Goal: Use online tool/utility: Utilize a website feature to perform a specific function

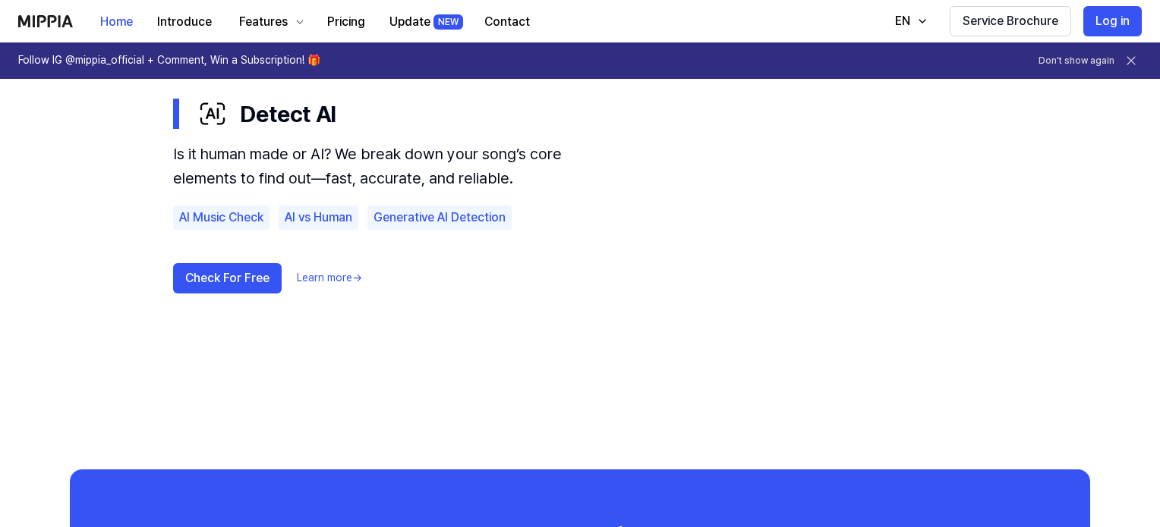
scroll to position [987, 0]
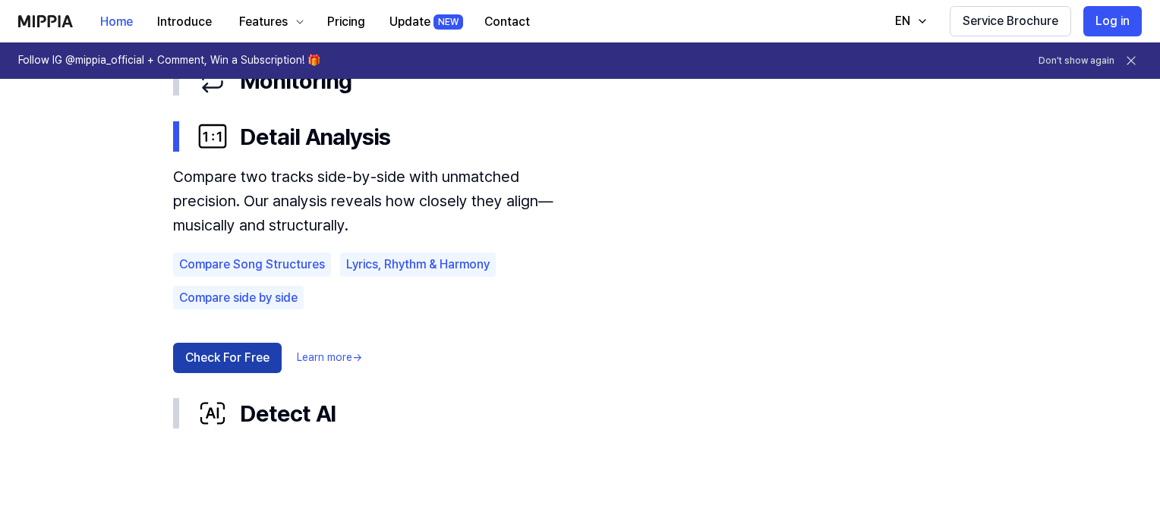
click at [224, 367] on button "Check For Free" at bounding box center [227, 358] width 109 height 30
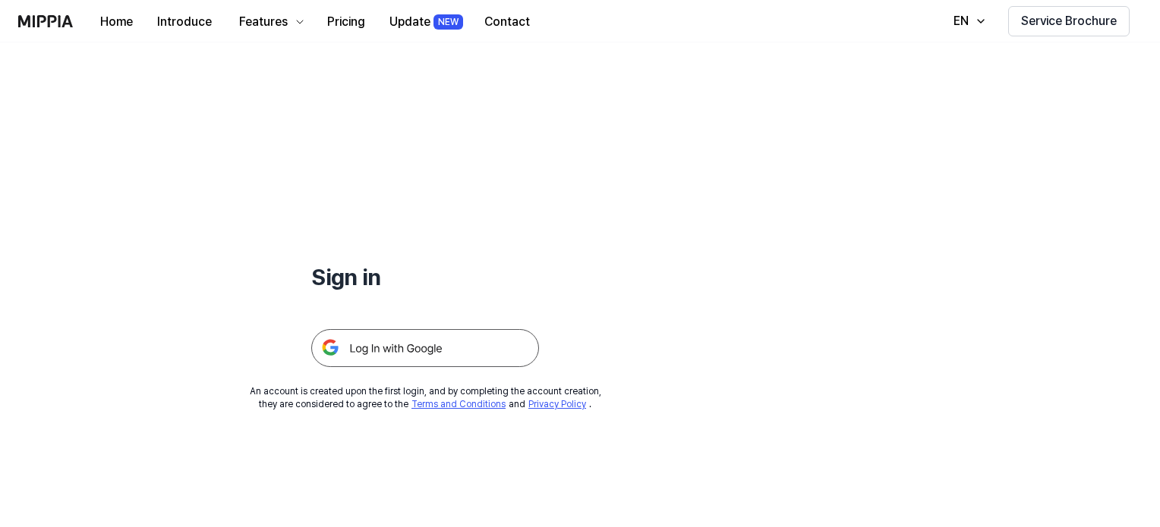
click at [476, 352] on img at bounding box center [425, 348] width 228 height 38
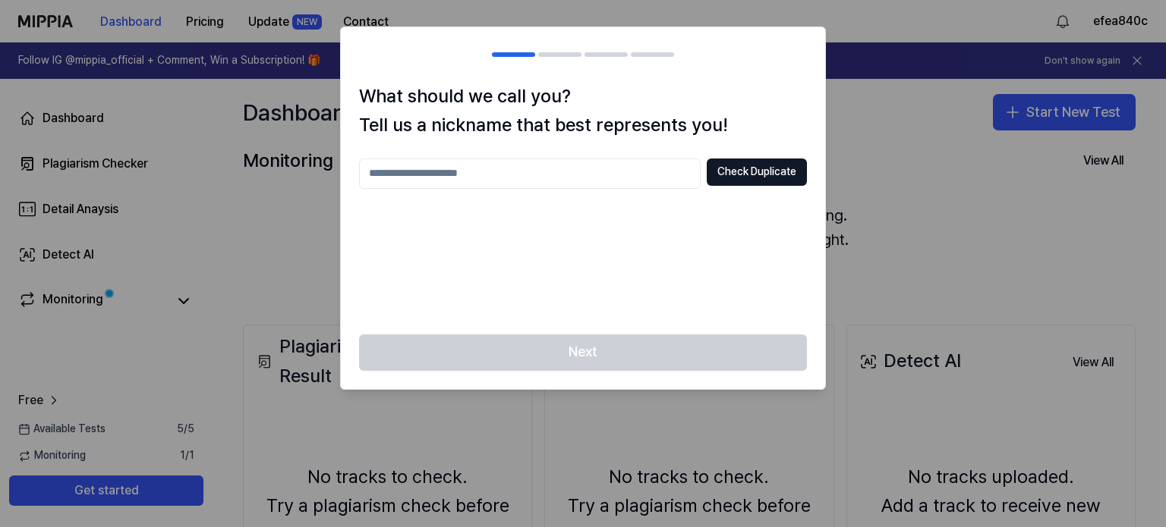
click at [590, 168] on input "text" at bounding box center [530, 174] width 342 height 30
click at [381, 172] on input "*****" at bounding box center [530, 174] width 342 height 30
type input "*****"
click at [779, 178] on button "Check Duplicate" at bounding box center [757, 172] width 100 height 27
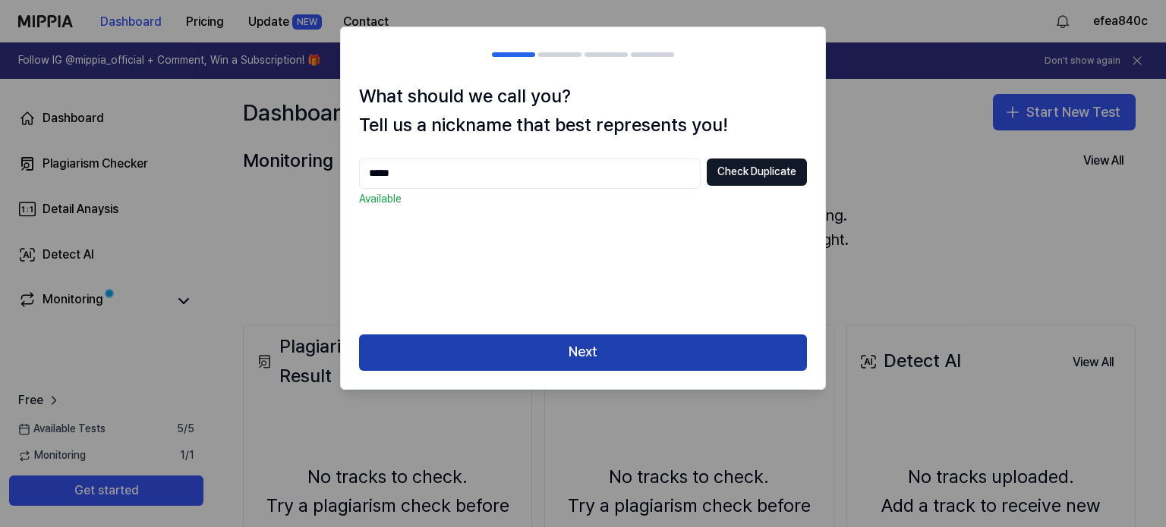
click at [672, 350] on button "Next" at bounding box center [583, 353] width 448 height 36
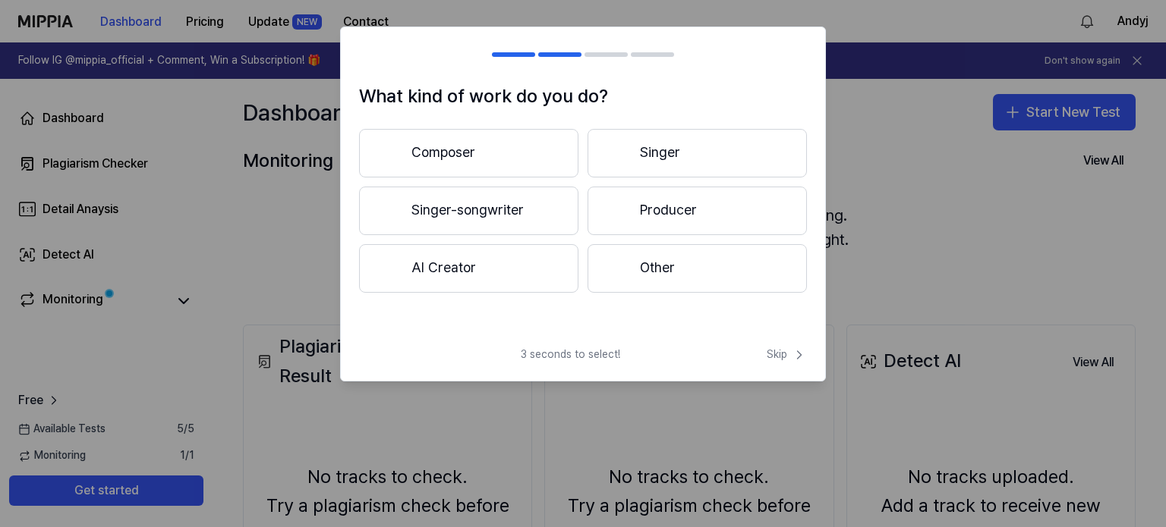
click at [616, 155] on div at bounding box center [618, 153] width 18 height 18
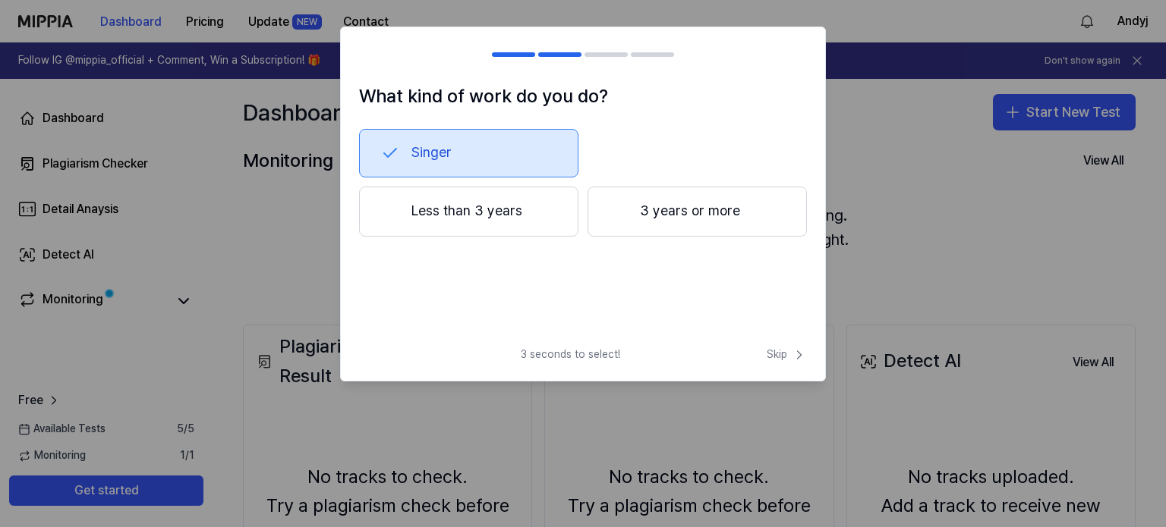
click at [620, 209] on div at bounding box center [618, 212] width 18 height 18
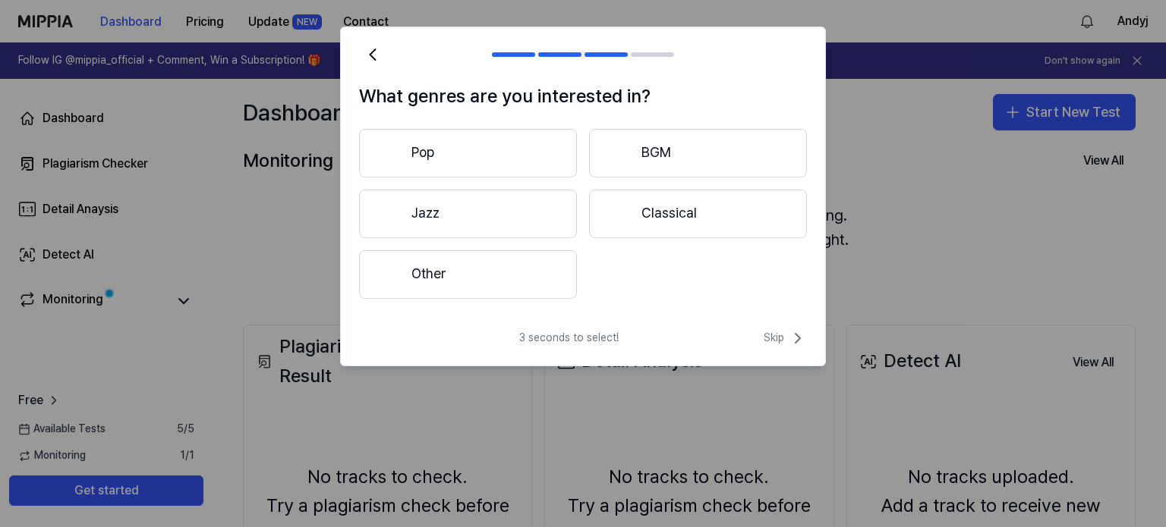
click at [523, 146] on button "Pop" at bounding box center [468, 153] width 218 height 49
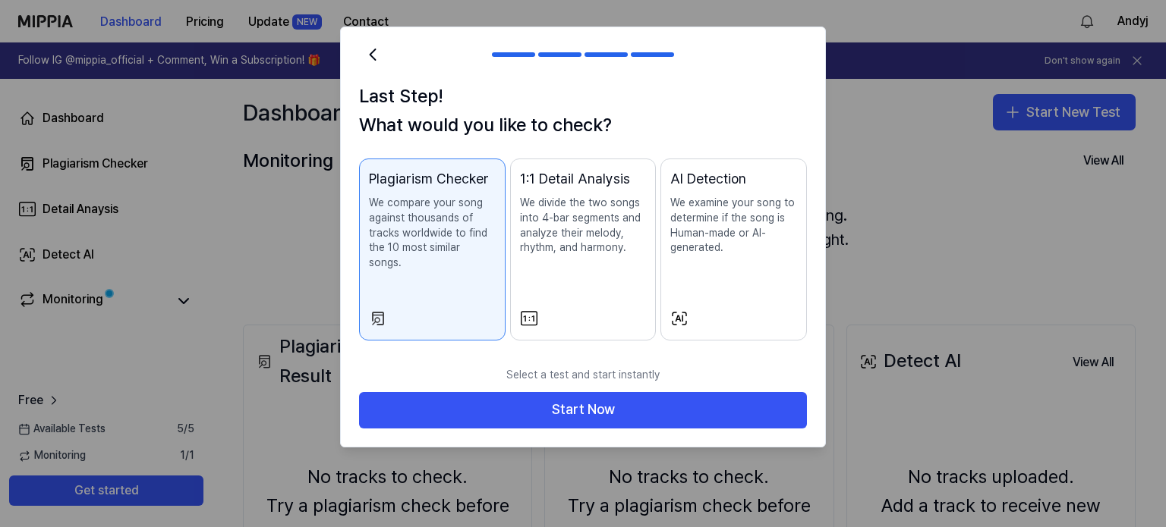
click at [736, 253] on p "We examine your song to determine if the song is Human-made or AI-generated." at bounding box center [733, 225] width 127 height 59
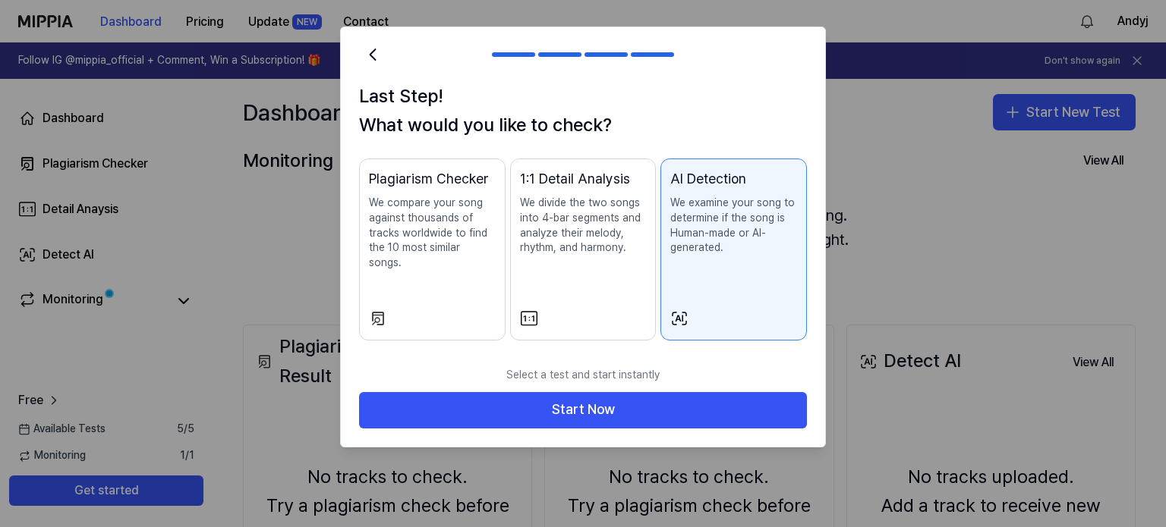
click at [732, 237] on p "We examine your song to determine if the song is Human-made or AI-generated." at bounding box center [733, 225] width 127 height 59
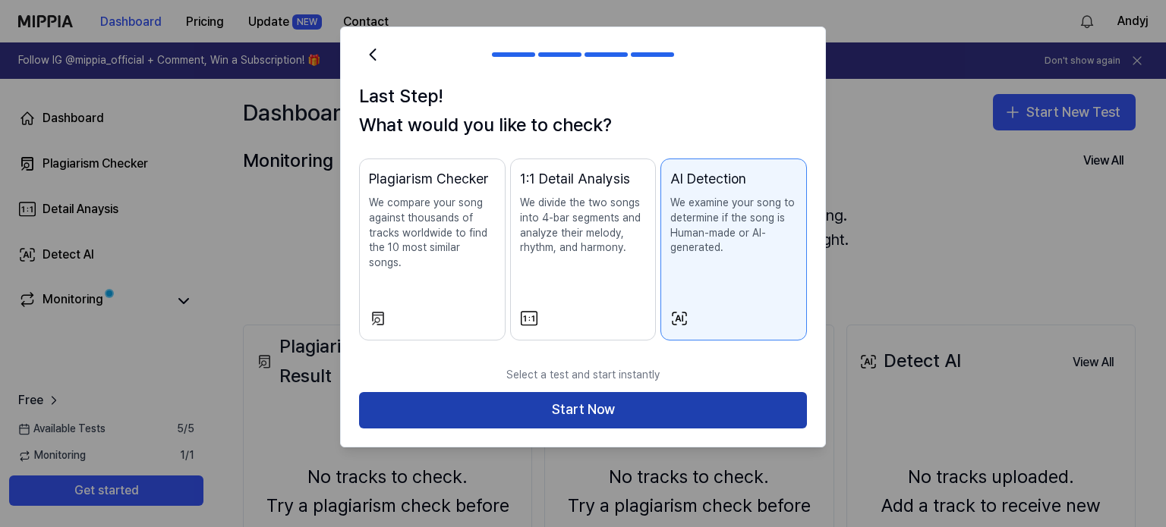
click at [644, 396] on button "Start Now" at bounding box center [583, 410] width 448 height 36
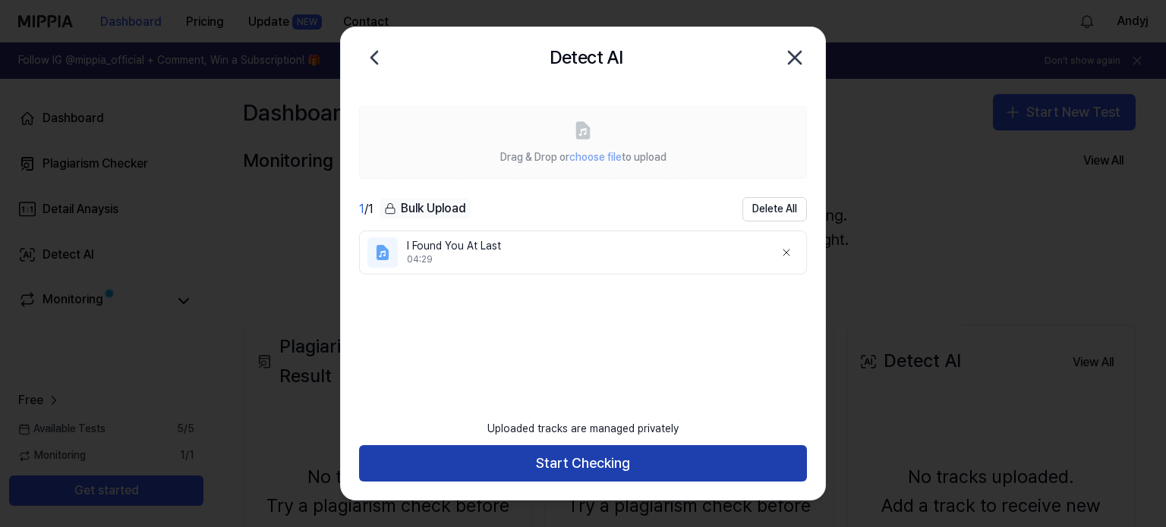
click at [616, 461] on button "Start Checking" at bounding box center [583, 464] width 448 height 36
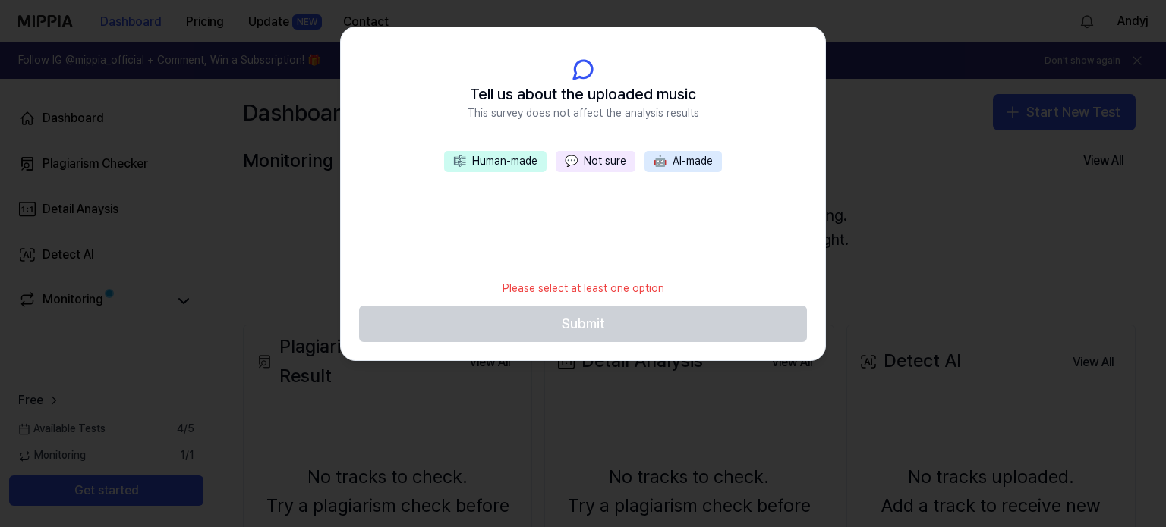
click at [523, 161] on button "🎼 Human-made" at bounding box center [495, 161] width 102 height 21
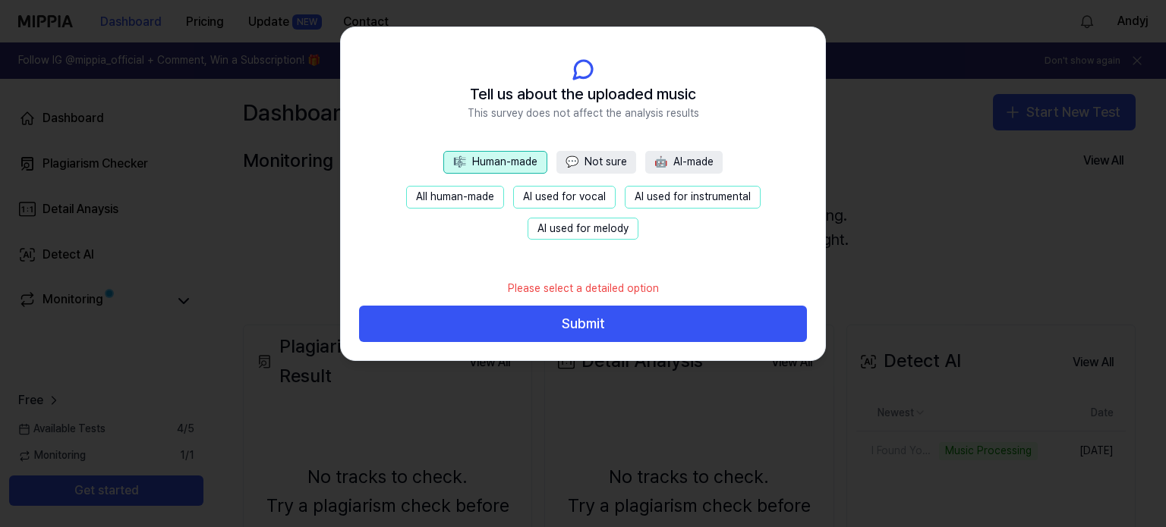
click at [697, 197] on button "AI used for instrumental" at bounding box center [693, 197] width 136 height 23
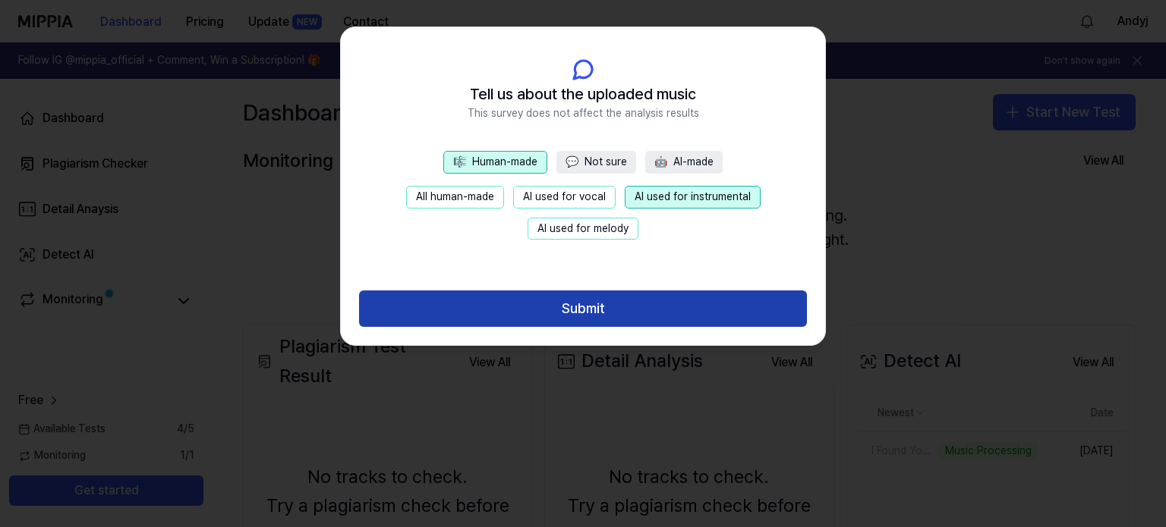
click at [670, 302] on button "Submit" at bounding box center [583, 309] width 448 height 36
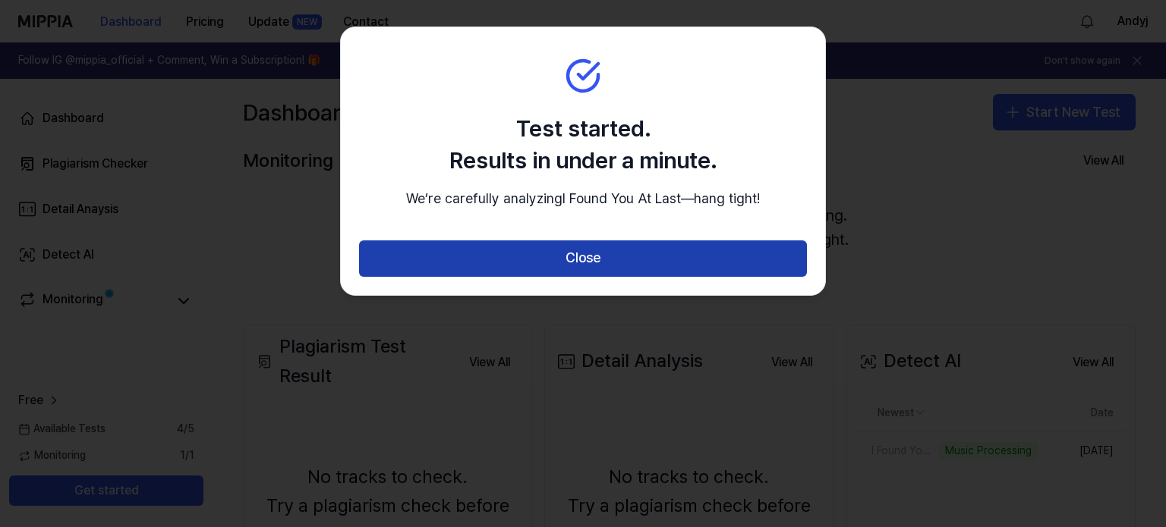
click at [716, 272] on button "Close" at bounding box center [583, 259] width 448 height 36
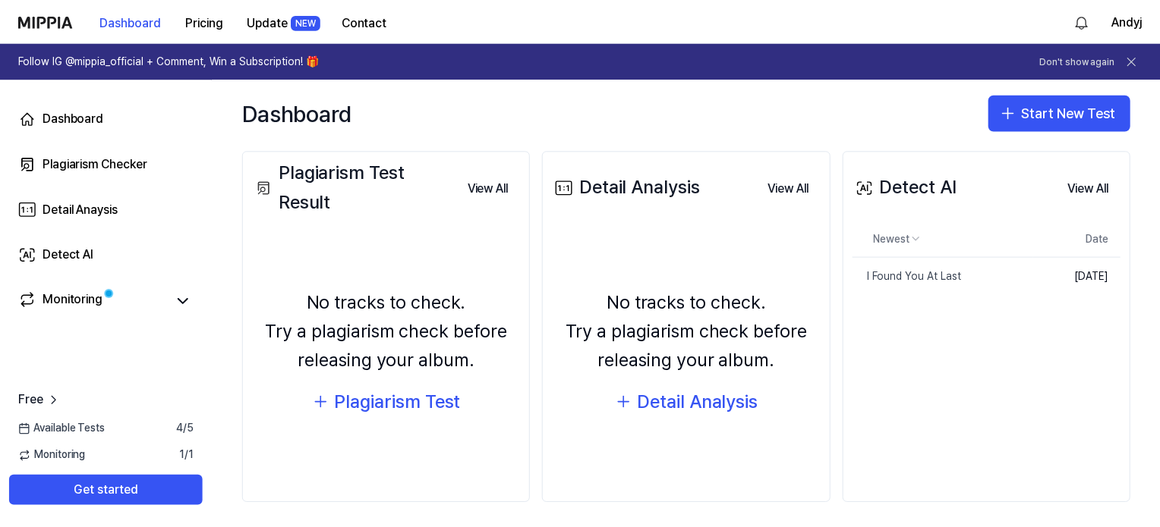
scroll to position [180, 0]
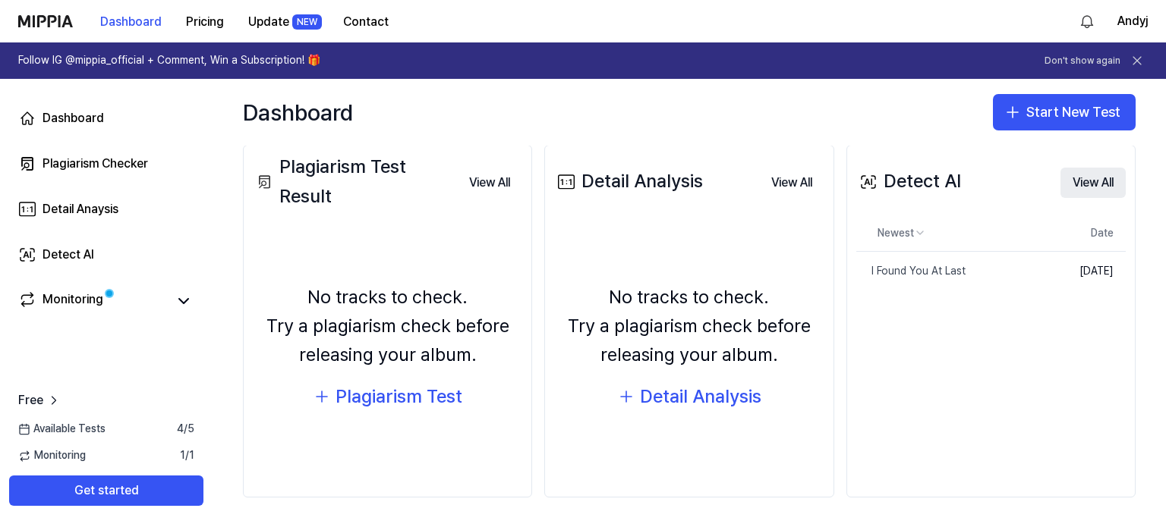
click at [1078, 178] on button "View All" at bounding box center [1092, 183] width 65 height 30
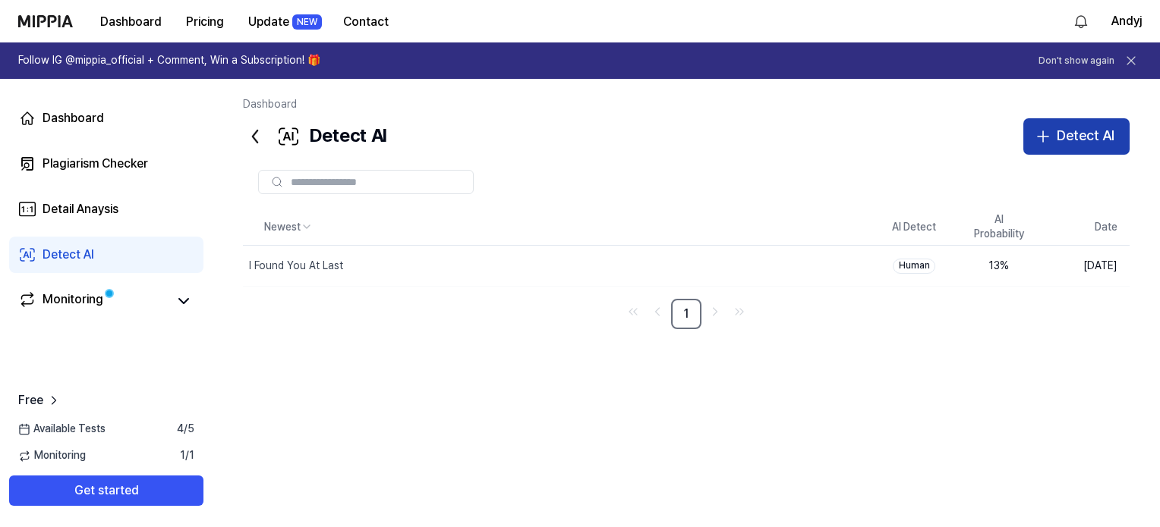
click at [1060, 137] on div "Detect AI" at bounding box center [1085, 136] width 58 height 22
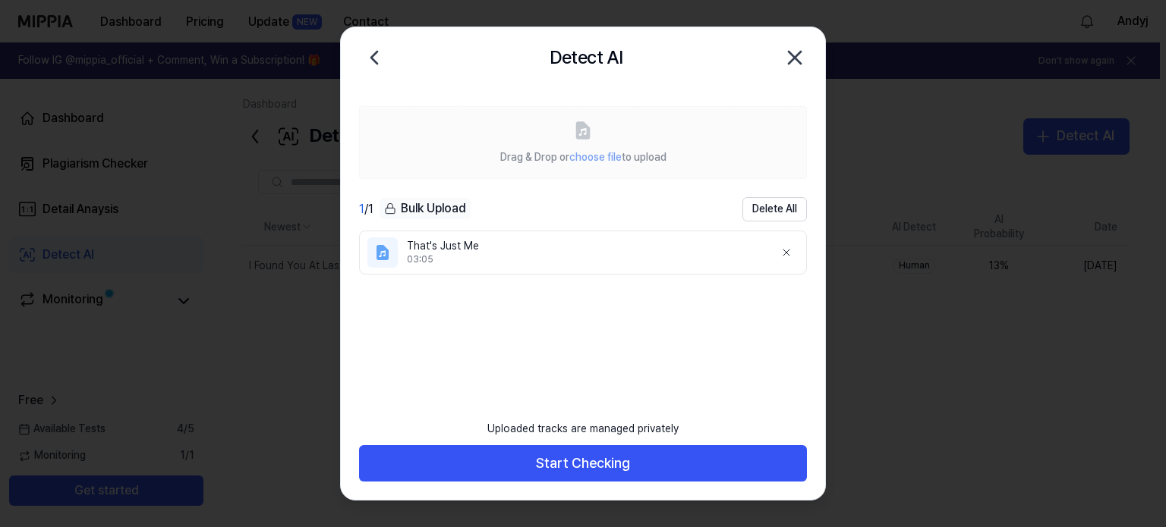
drag, startPoint x: 695, startPoint y: 49, endPoint x: 660, endPoint y: 46, distance: 35.0
click at [660, 46] on div "Detect AI Close" at bounding box center [583, 58] width 448 height 30
click at [477, 115] on label "Drag & Drop or choose file to upload" at bounding box center [583, 142] width 448 height 73
drag, startPoint x: 459, startPoint y: 60, endPoint x: 471, endPoint y: 78, distance: 21.5
click at [460, 60] on div "Detect AI Close" at bounding box center [583, 58] width 448 height 30
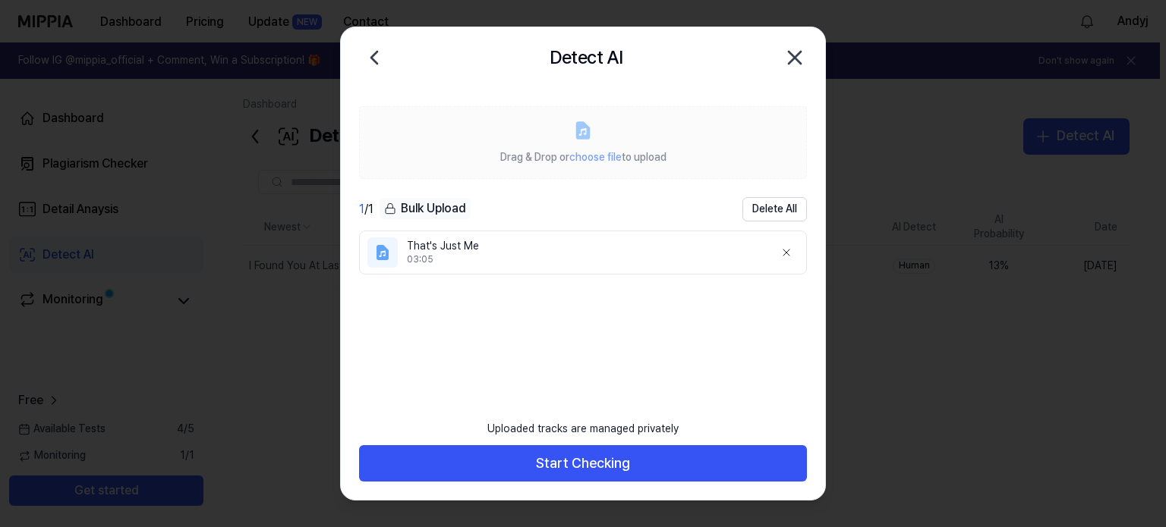
click at [583, 156] on span "choose file" at bounding box center [595, 157] width 52 height 12
click at [604, 435] on div "Uploaded tracks are managed privately" at bounding box center [582, 429] width 209 height 33
click at [457, 206] on div "Bulk Upload" at bounding box center [424, 208] width 91 height 21
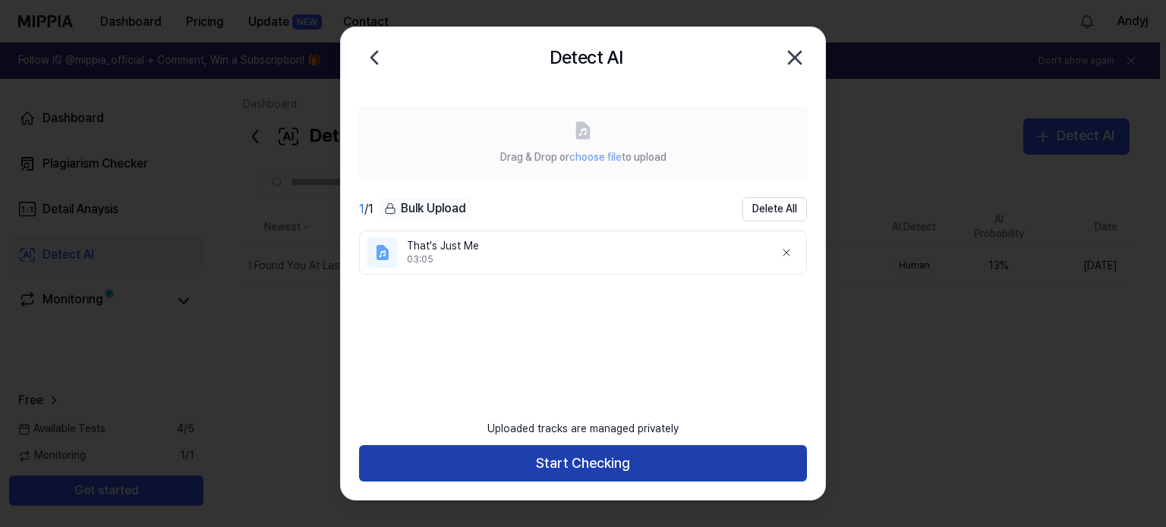
click at [607, 459] on button "Start Checking" at bounding box center [583, 464] width 448 height 36
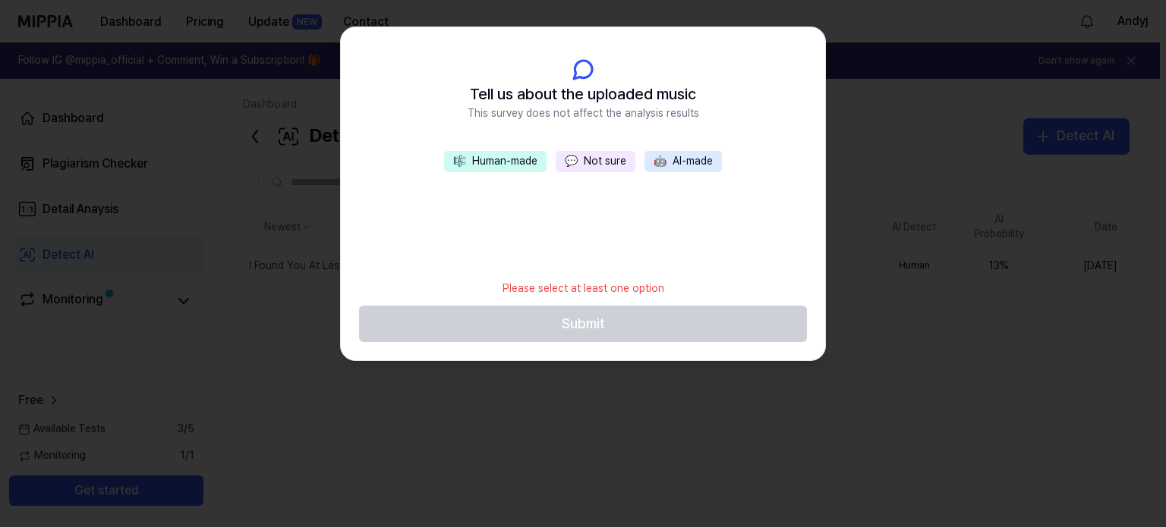
click at [535, 168] on button "🎼 Human-made" at bounding box center [495, 161] width 102 height 21
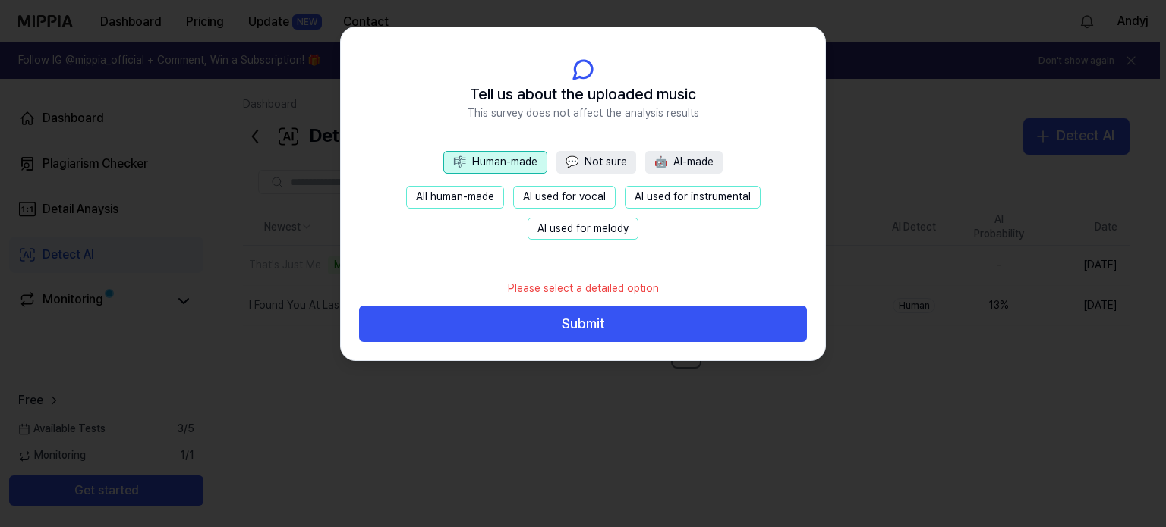
click at [481, 197] on button "All human-made" at bounding box center [455, 197] width 98 height 23
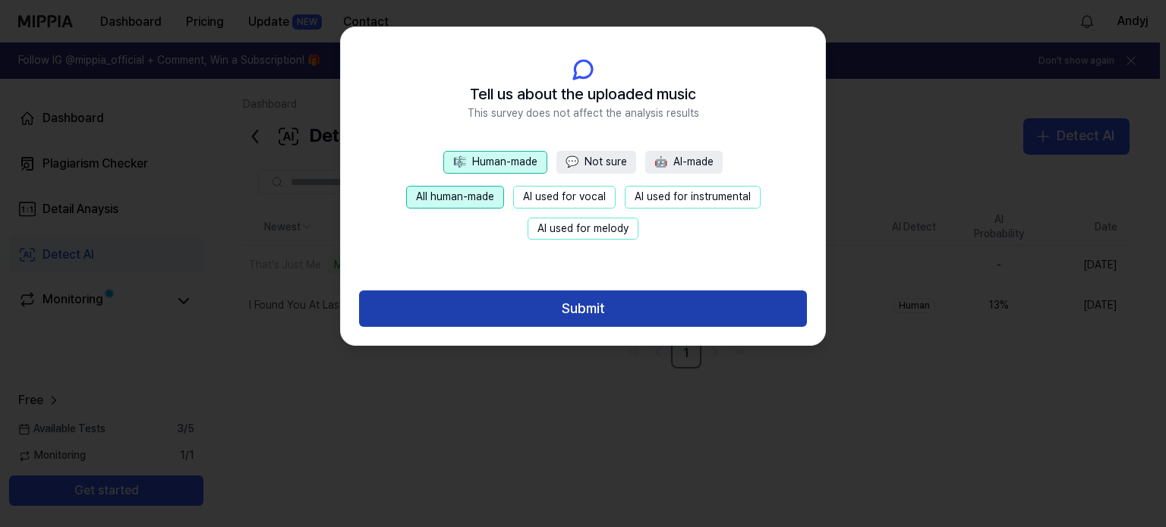
click at [584, 307] on button "Submit" at bounding box center [583, 309] width 448 height 36
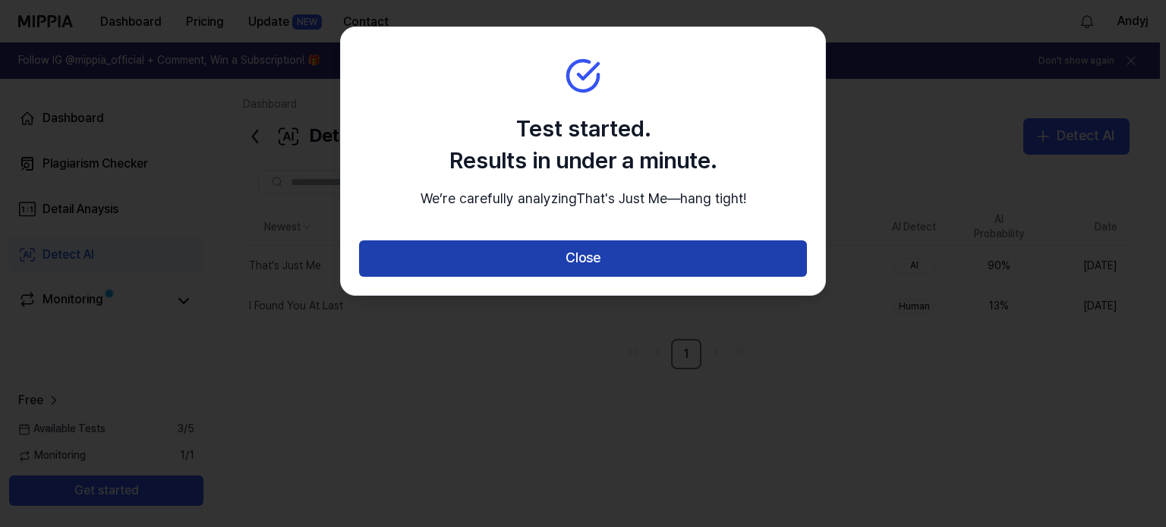
click at [647, 276] on button "Close" at bounding box center [583, 259] width 448 height 36
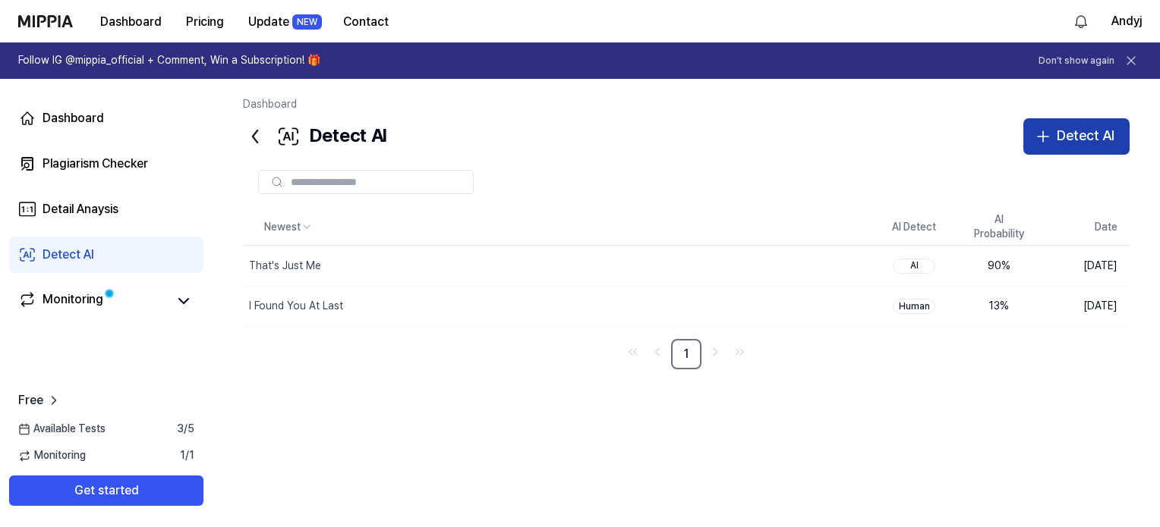
click at [1052, 130] on button "Detect AI" at bounding box center [1076, 136] width 106 height 36
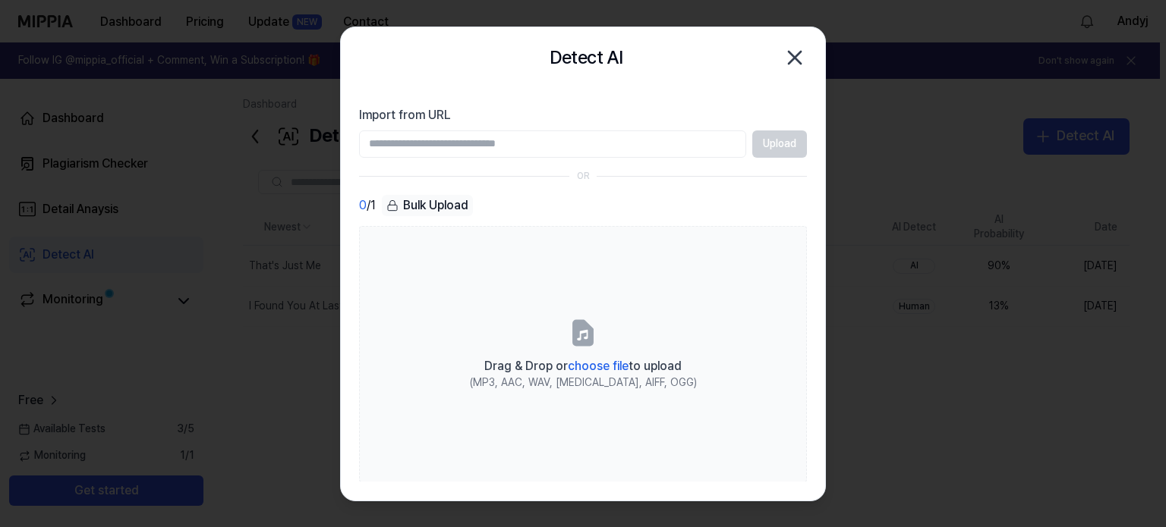
drag, startPoint x: 695, startPoint y: 40, endPoint x: 770, endPoint y: 45, distance: 74.5
click at [770, 45] on div "Detect AI Close" at bounding box center [583, 57] width 484 height 61
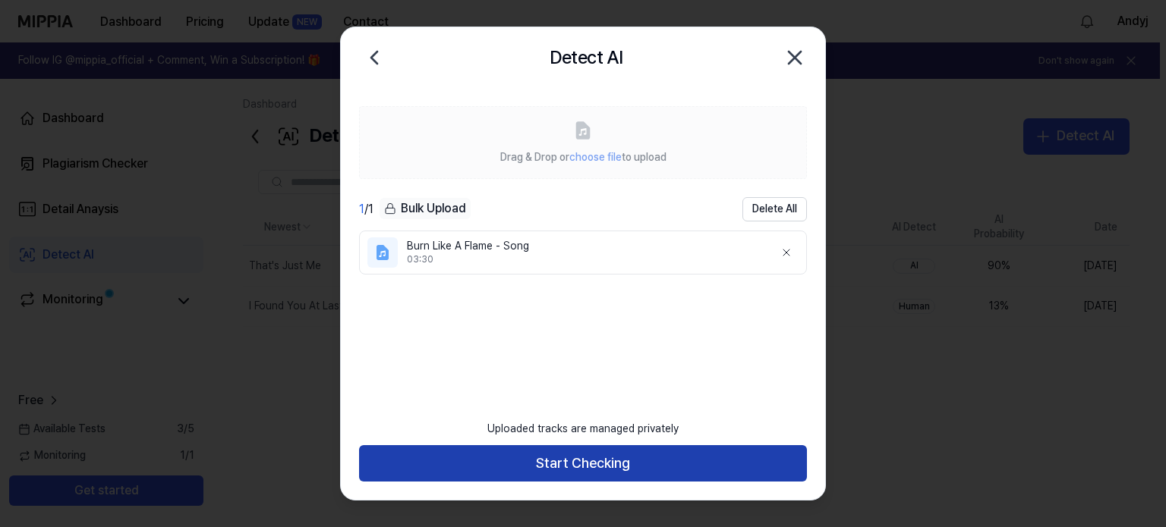
click at [625, 469] on button "Start Checking" at bounding box center [583, 464] width 448 height 36
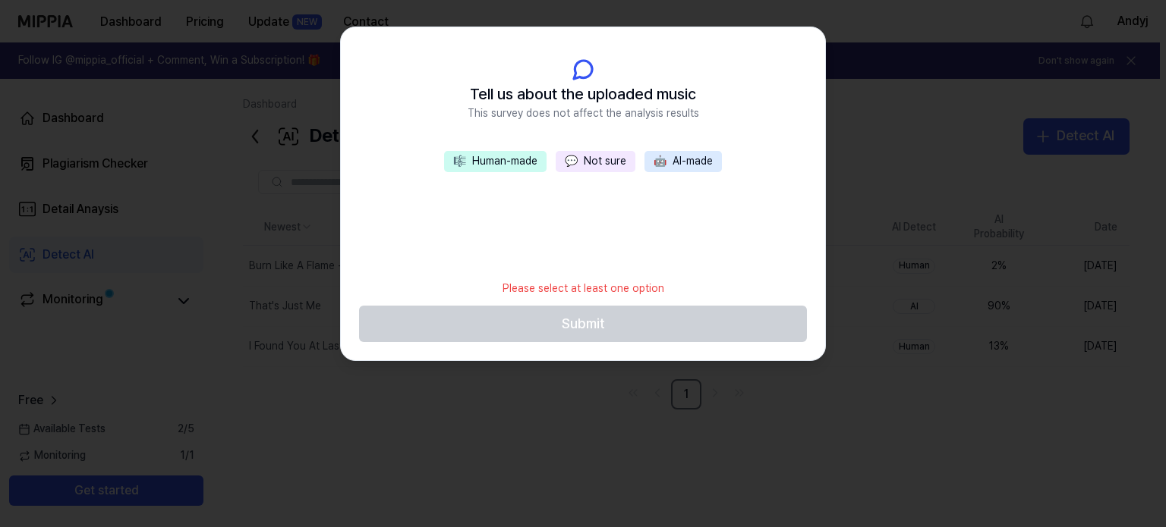
click at [511, 160] on button "🎼 Human-made" at bounding box center [495, 161] width 102 height 21
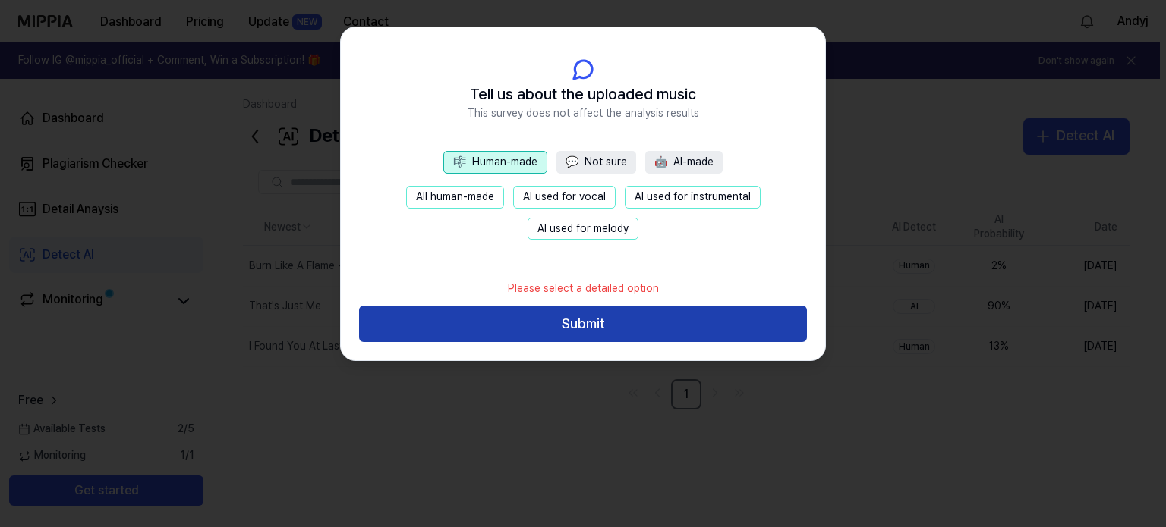
click at [599, 325] on button "Submit" at bounding box center [583, 324] width 448 height 36
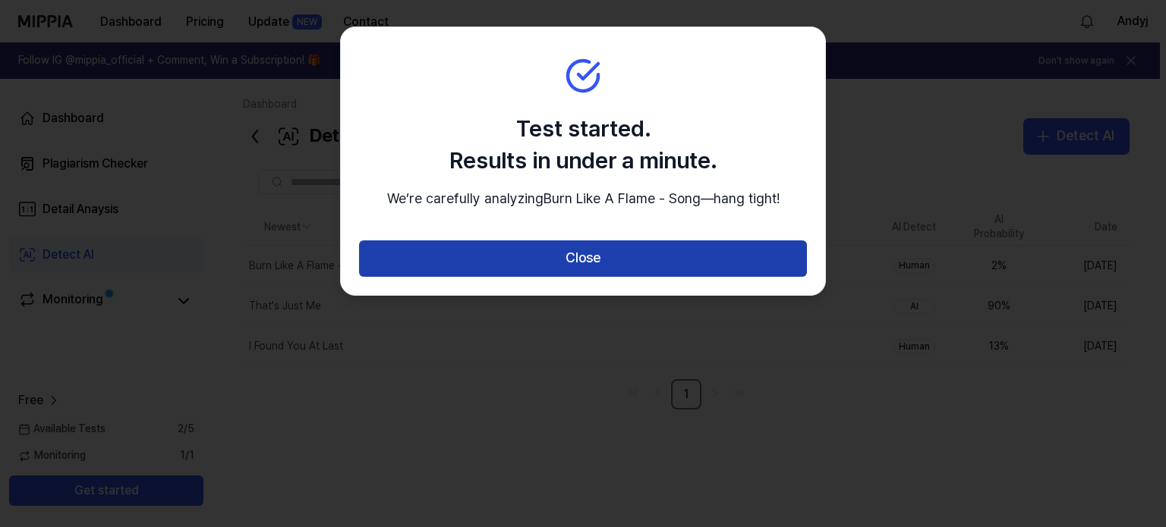
click at [609, 272] on button "Close" at bounding box center [583, 259] width 448 height 36
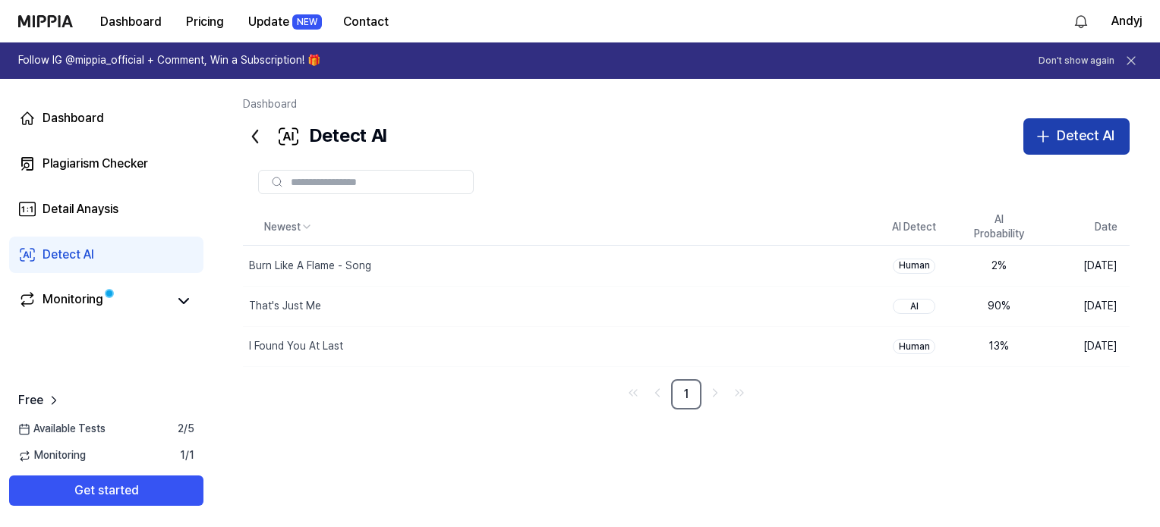
click at [1063, 140] on div "Detect AI" at bounding box center [1085, 136] width 58 height 22
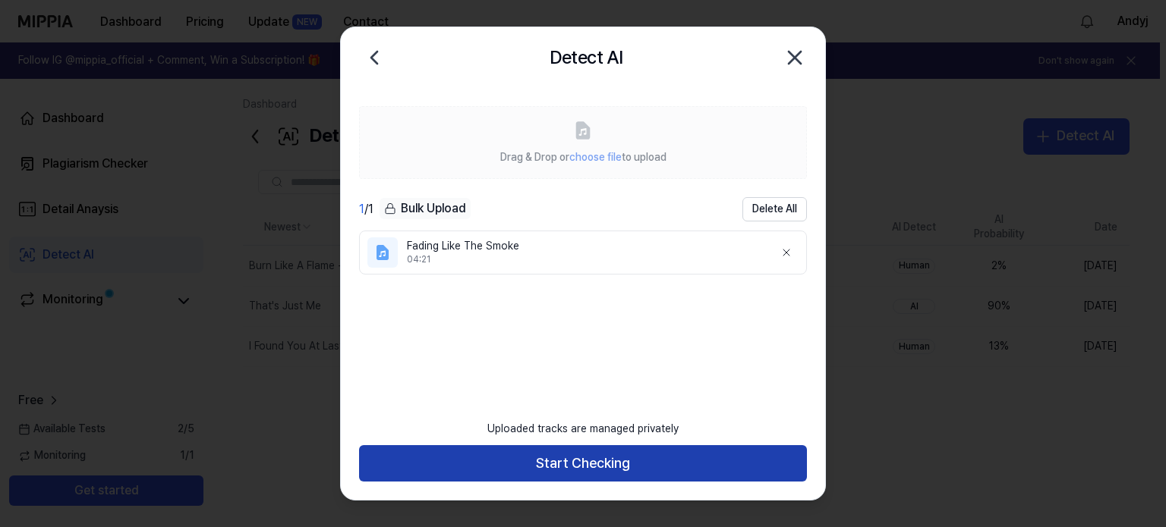
click at [590, 470] on button "Start Checking" at bounding box center [583, 464] width 448 height 36
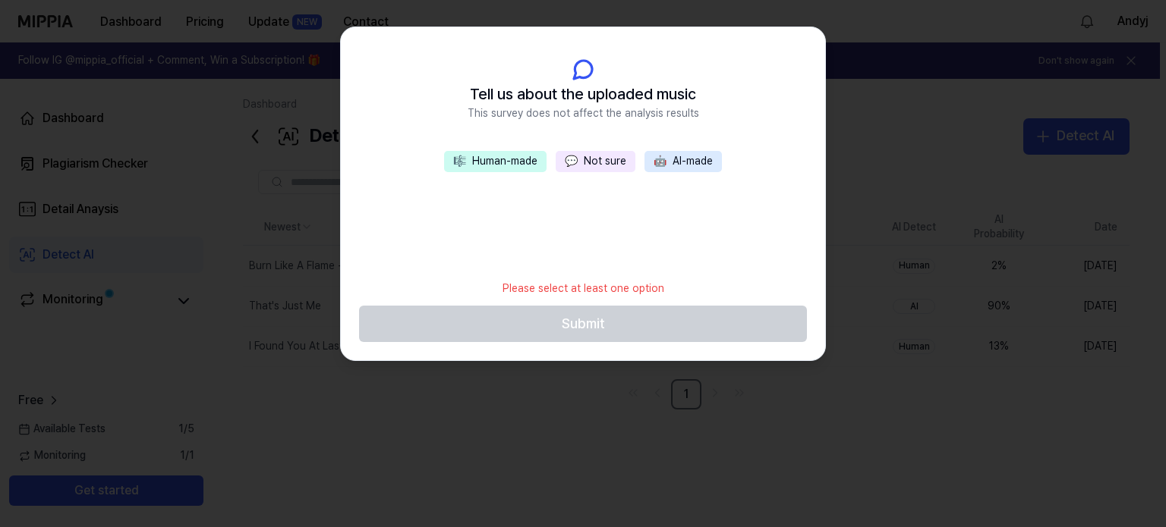
click at [517, 160] on button "🎼 Human-made" at bounding box center [495, 161] width 102 height 21
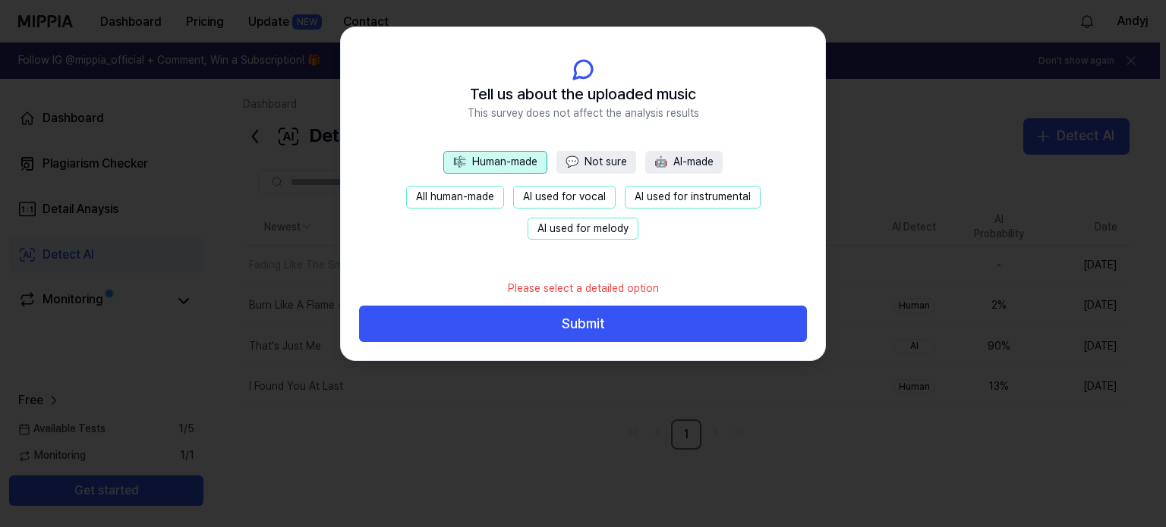
click at [508, 162] on button "🎼 Human-made" at bounding box center [495, 162] width 104 height 23
click at [481, 192] on button "All human-made" at bounding box center [455, 197] width 98 height 23
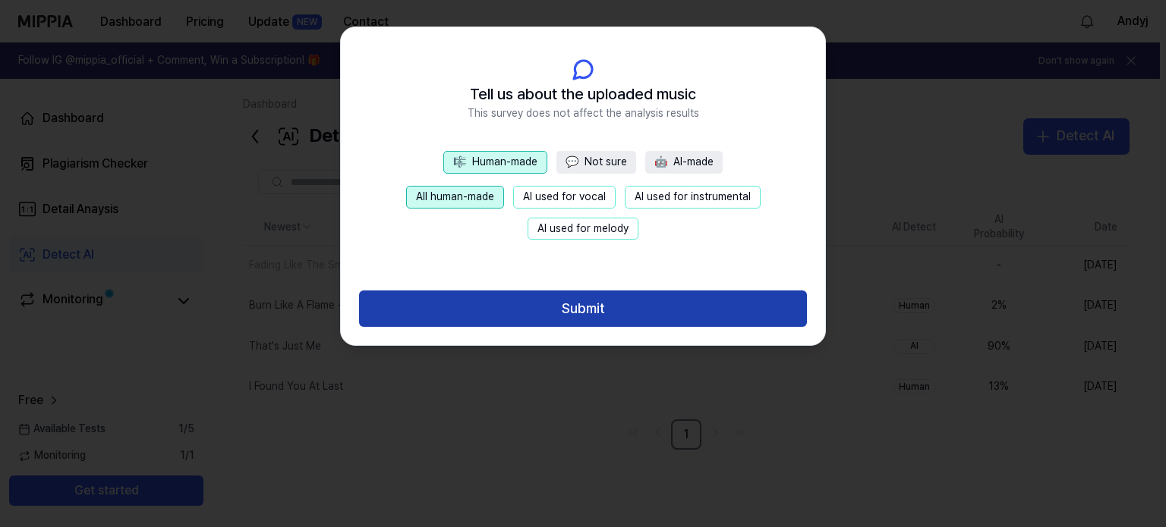
click at [609, 315] on button "Submit" at bounding box center [583, 309] width 448 height 36
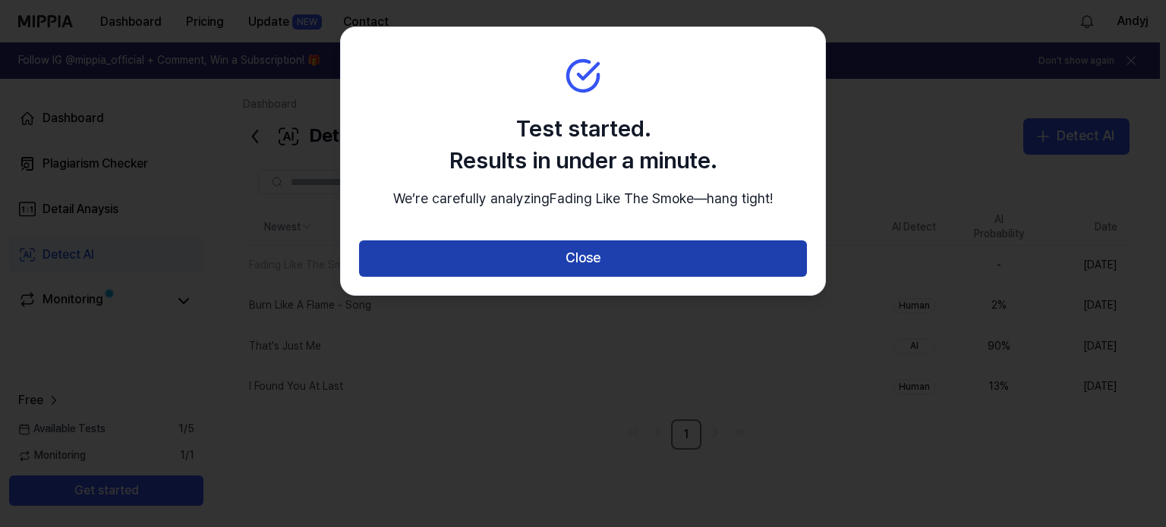
click at [625, 276] on button "Close" at bounding box center [583, 259] width 448 height 36
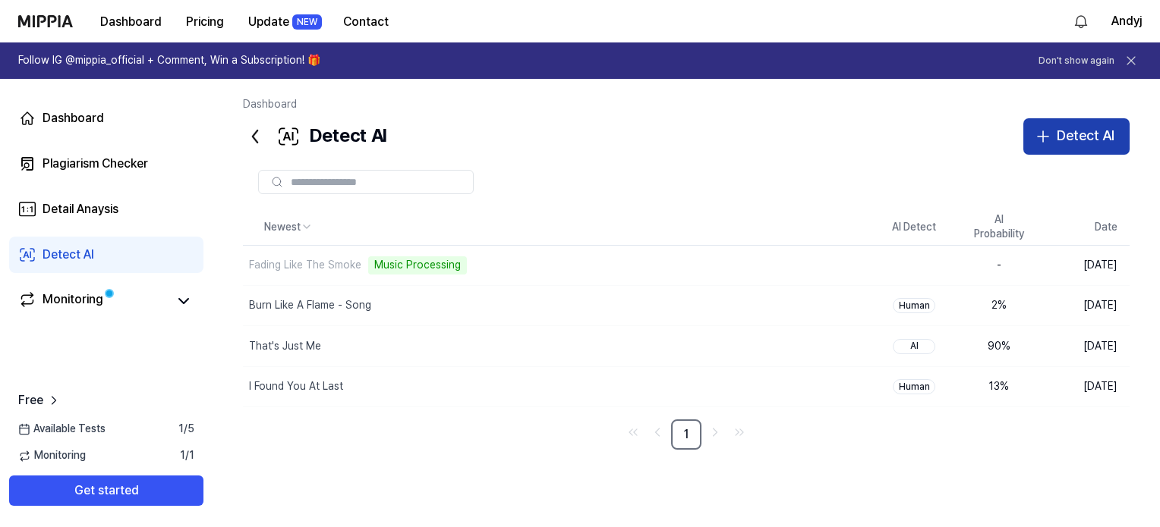
click at [1082, 140] on div "Detect AI" at bounding box center [1085, 136] width 58 height 22
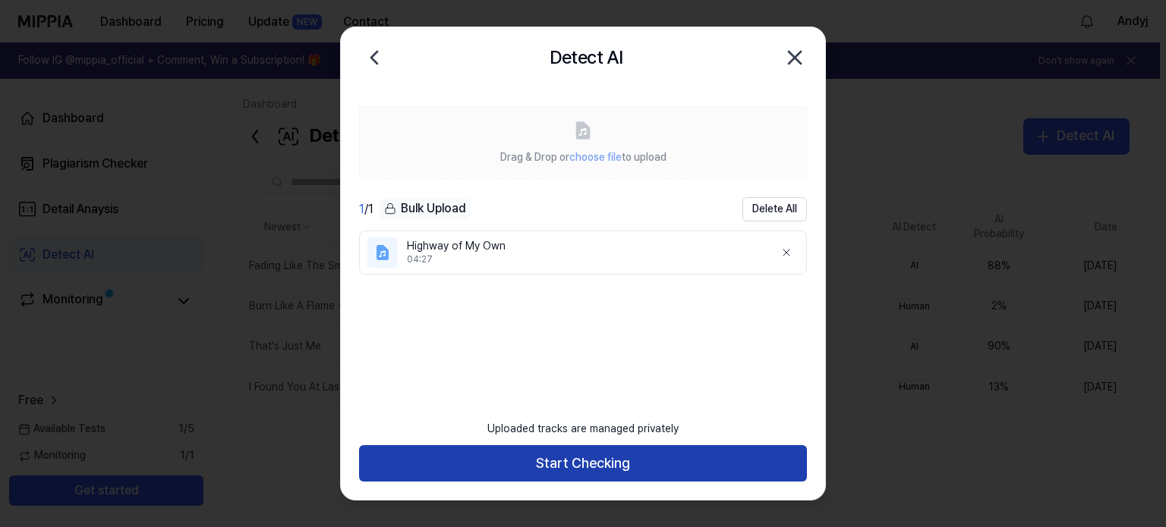
click at [634, 462] on button "Start Checking" at bounding box center [583, 464] width 448 height 36
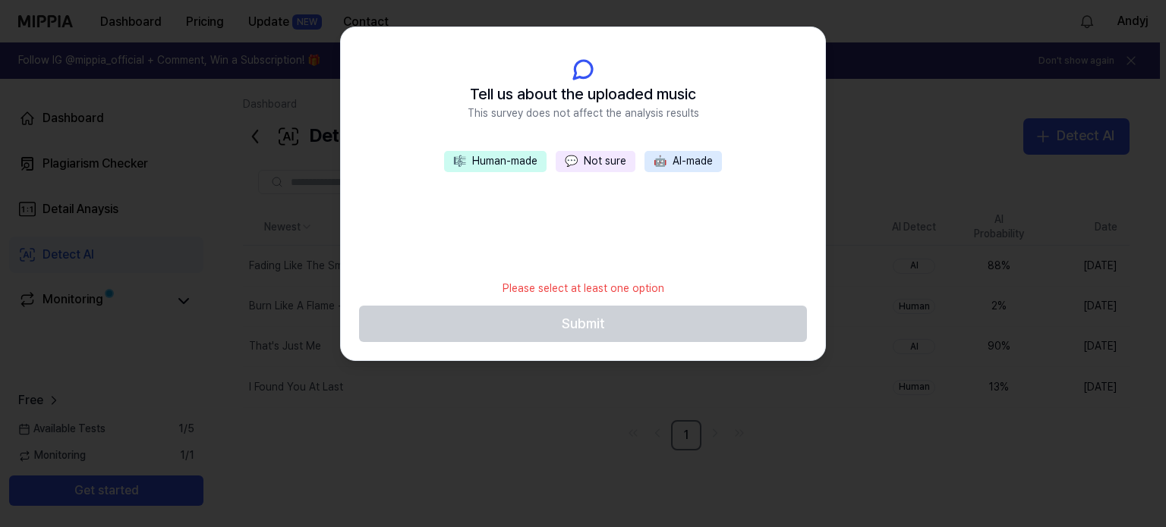
click at [517, 170] on button "🎼 Human-made" at bounding box center [495, 161] width 102 height 21
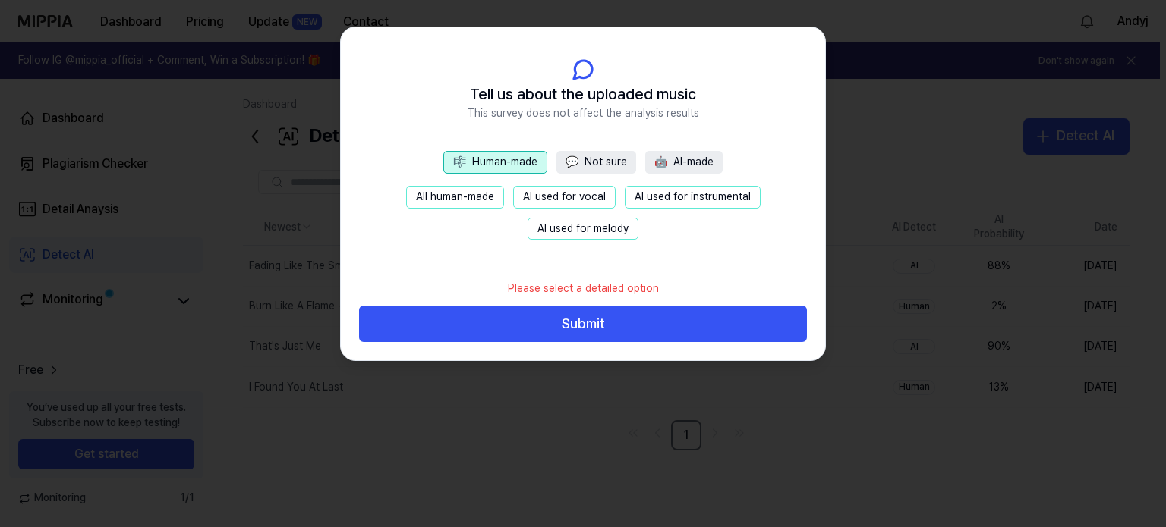
click at [470, 200] on button "All human-made" at bounding box center [455, 197] width 98 height 23
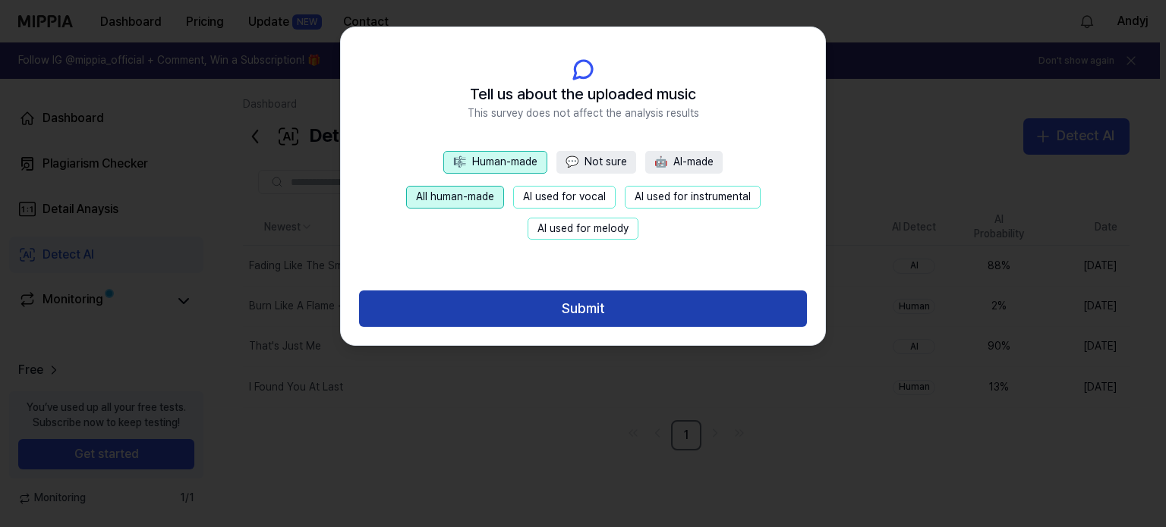
click at [615, 302] on button "Submit" at bounding box center [583, 309] width 448 height 36
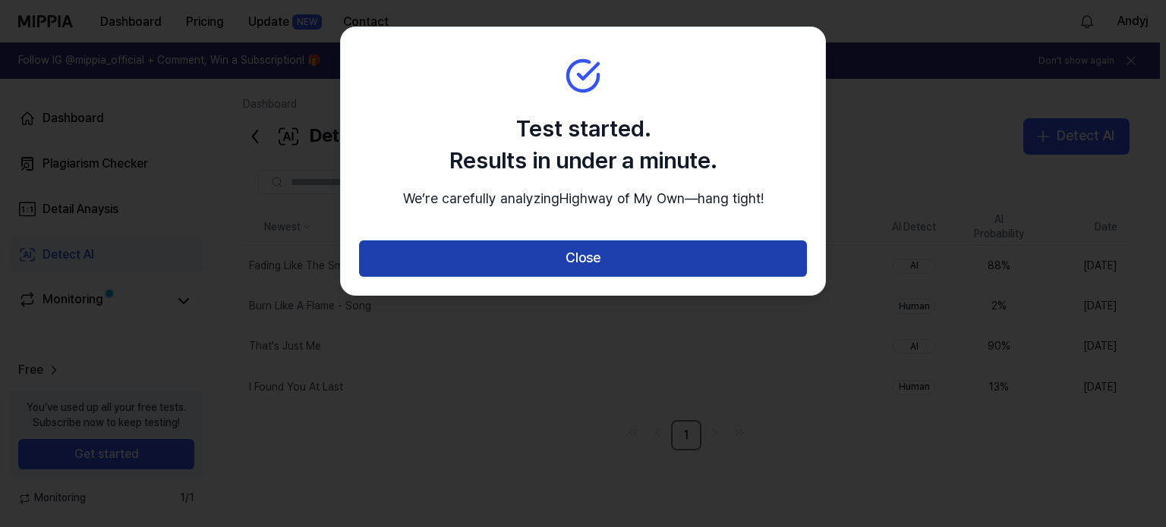
click at [674, 266] on button "Close" at bounding box center [583, 259] width 448 height 36
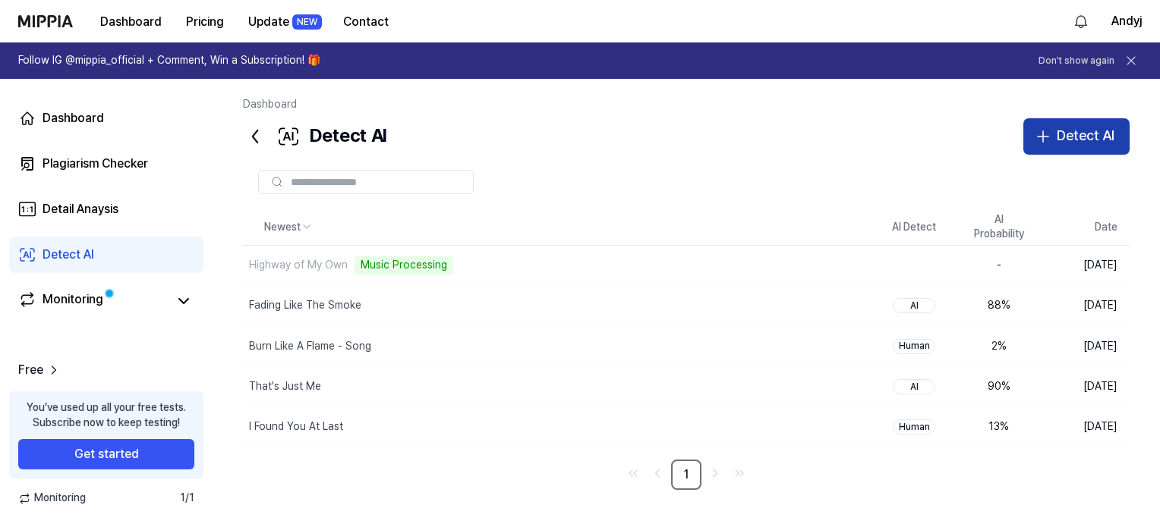
click at [1091, 136] on div "Detect AI" at bounding box center [1085, 136] width 58 height 22
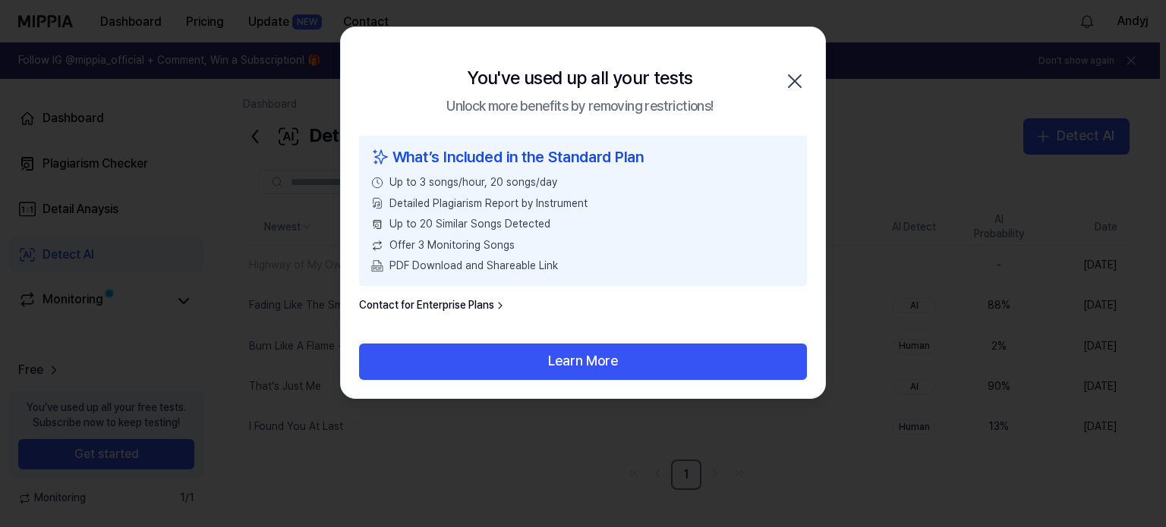
click at [796, 80] on icon "button" at bounding box center [795, 81] width 12 height 12
